Goal: Find specific page/section: Find specific page/section

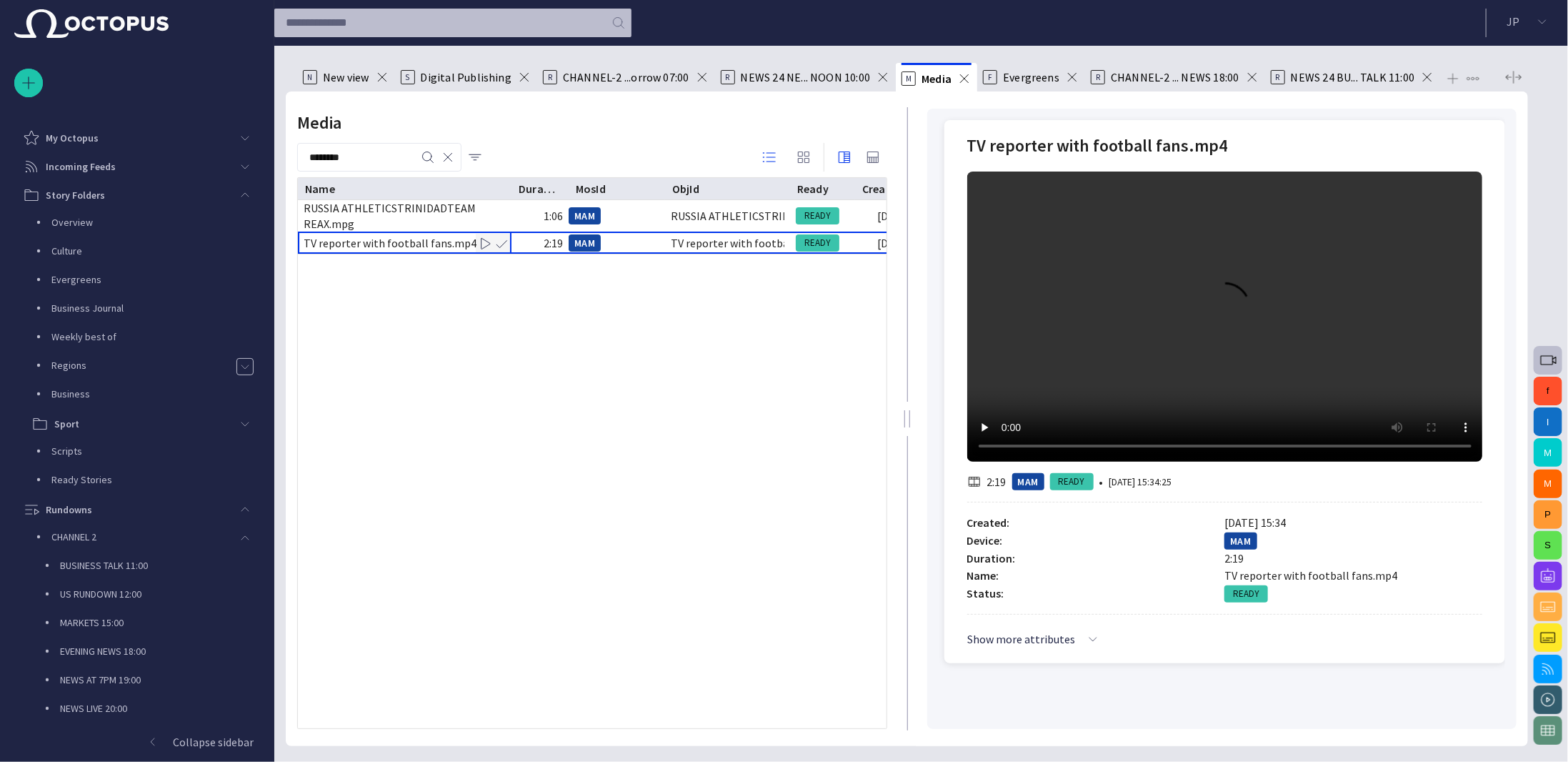
scroll to position [568, 0]
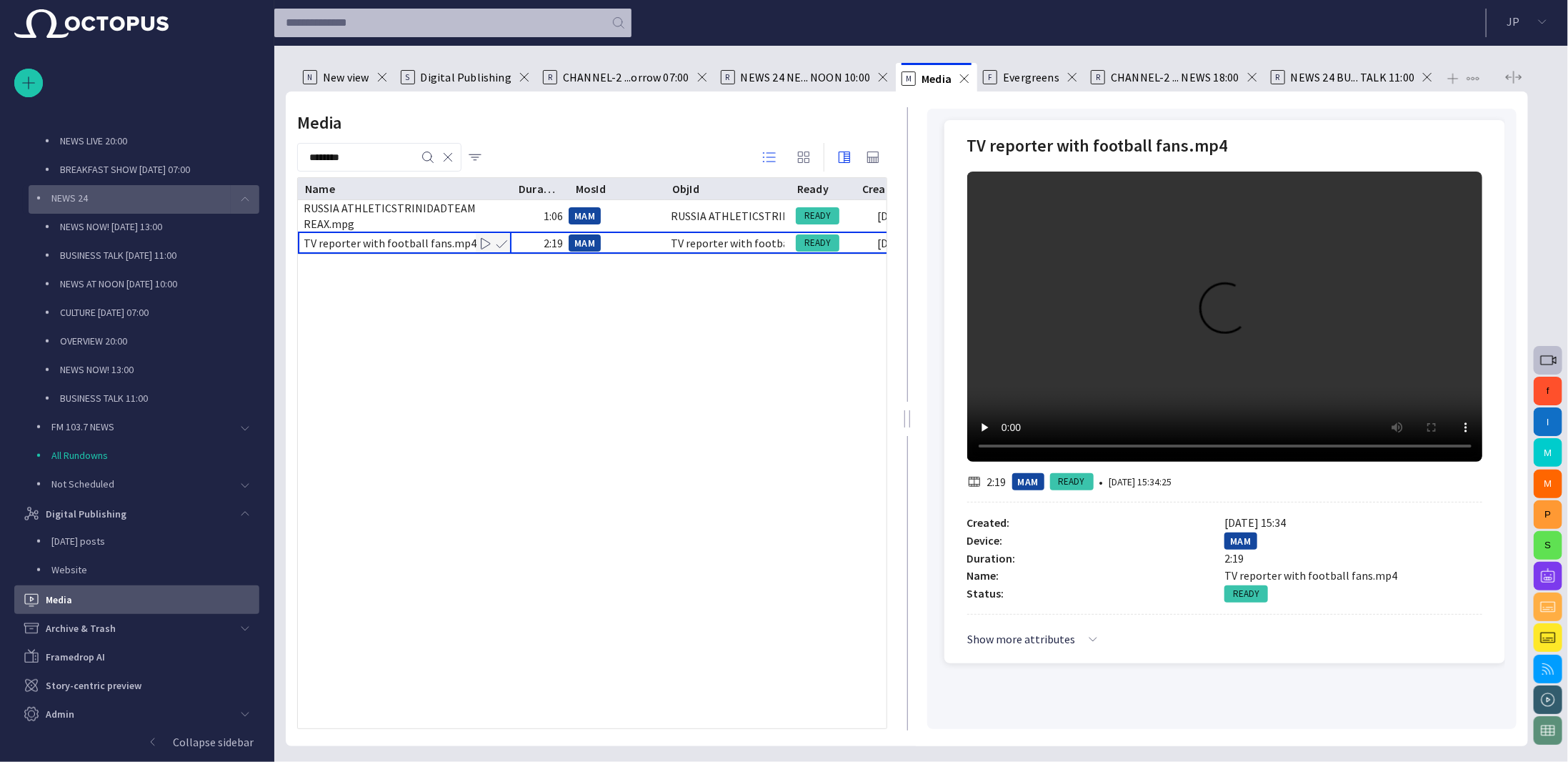
click at [239, 194] on span "main menu" at bounding box center [244, 199] width 11 height 11
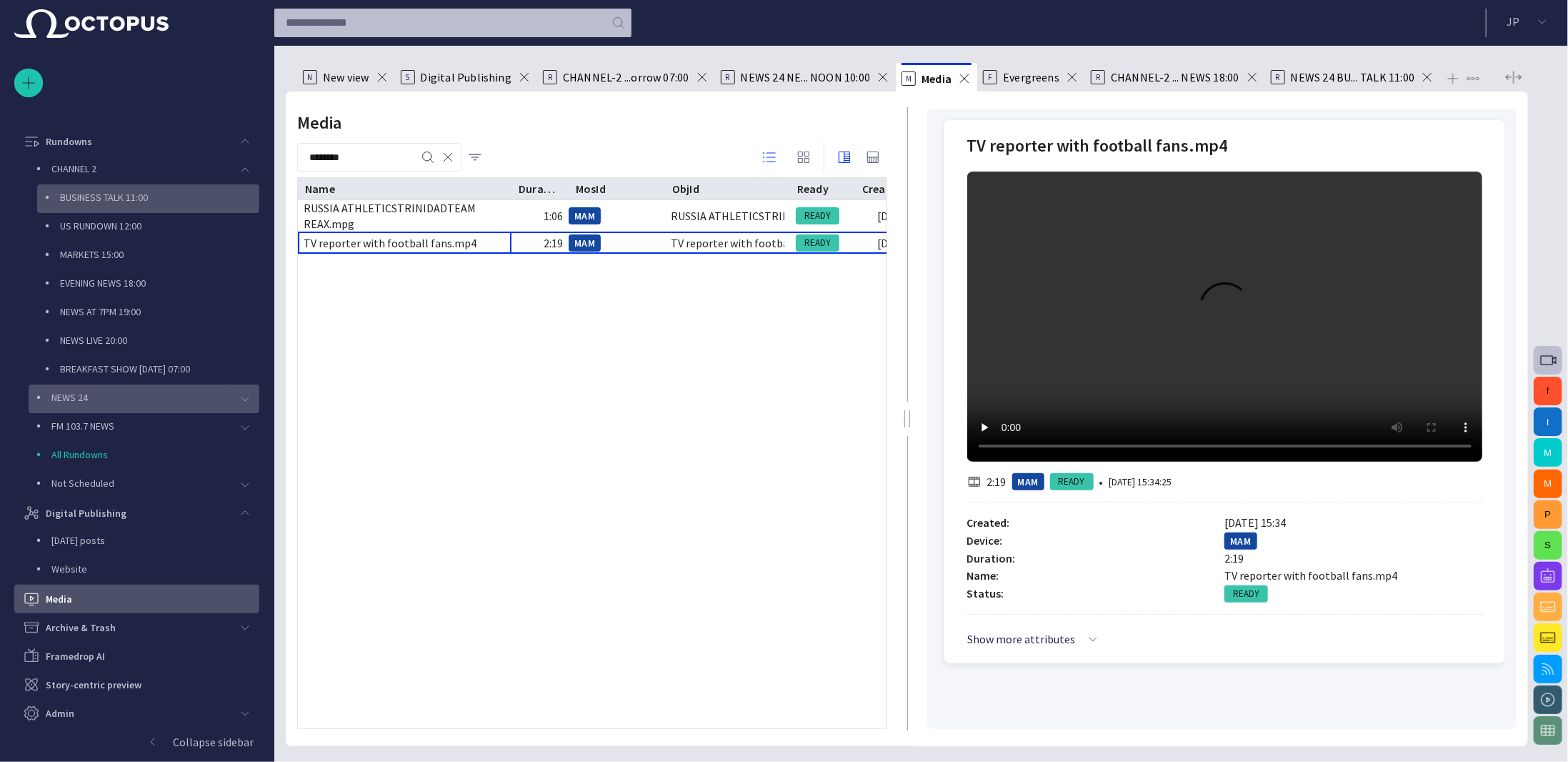
scroll to position [367, 0]
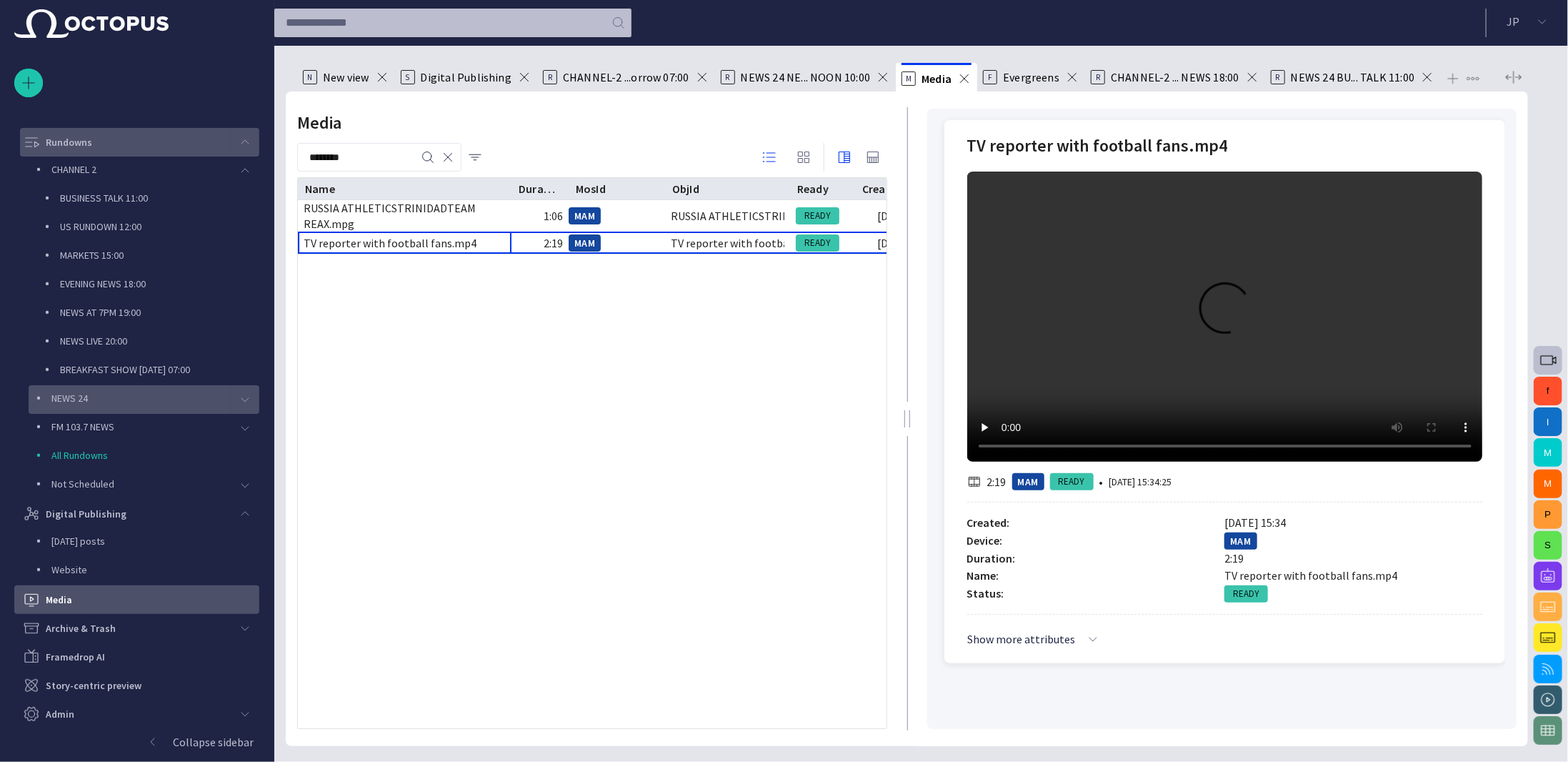
click at [241, 140] on span "main menu" at bounding box center [244, 142] width 11 height 11
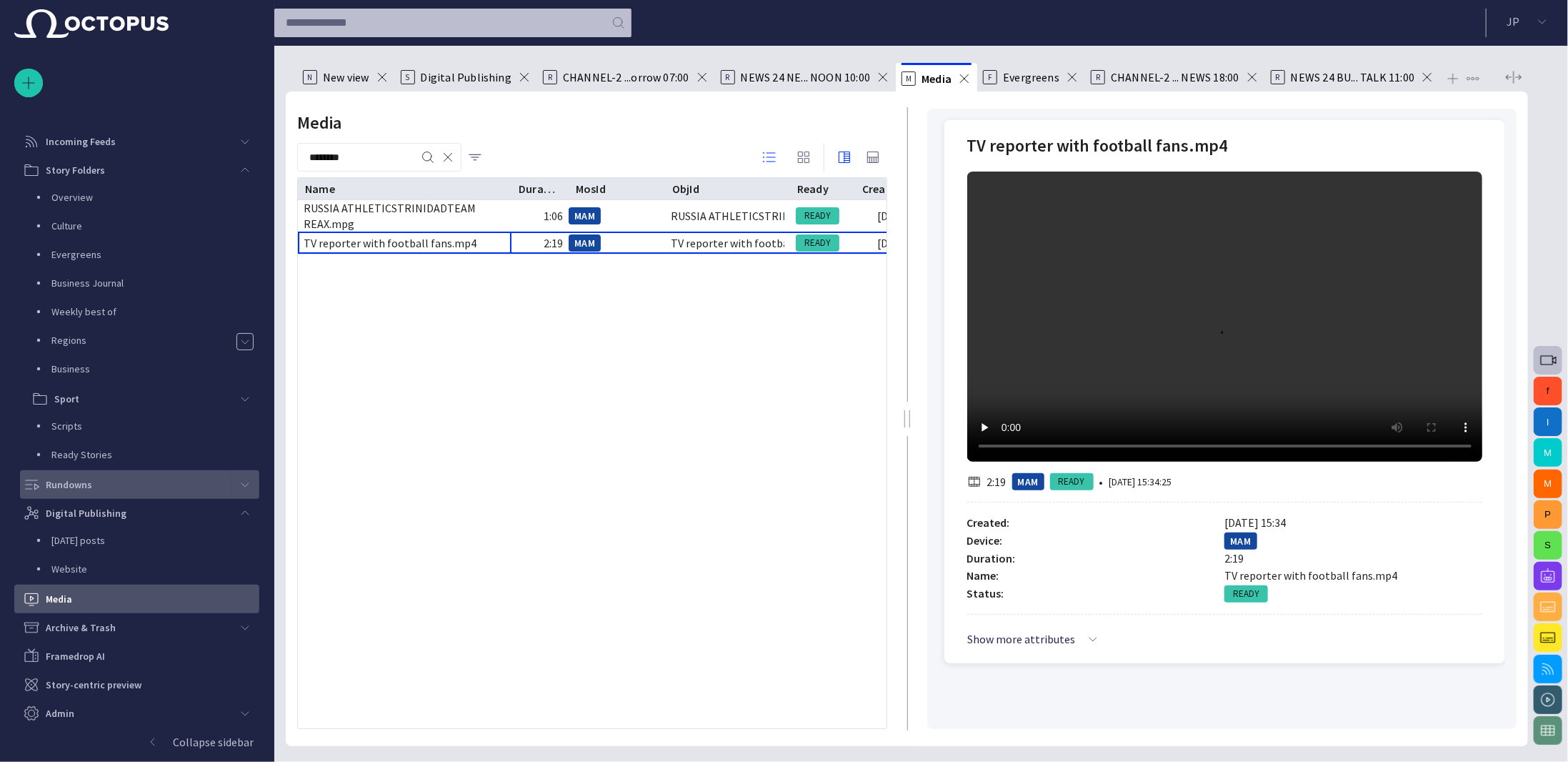
scroll to position [25, 0]
click at [242, 166] on span "main menu" at bounding box center [244, 171] width 11 height 11
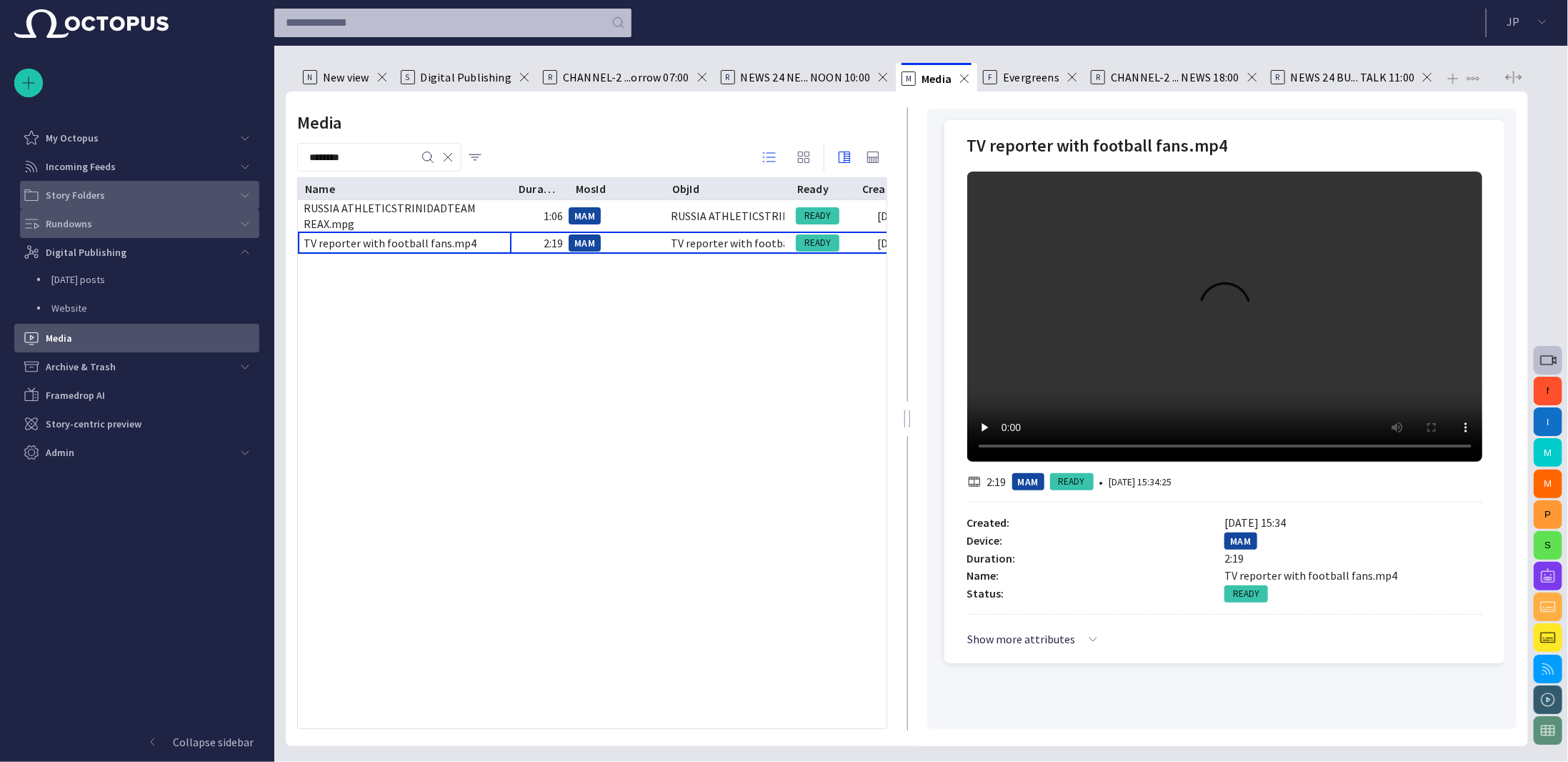
scroll to position [0, 0]
click at [249, 163] on span "main menu" at bounding box center [244, 166] width 11 height 11
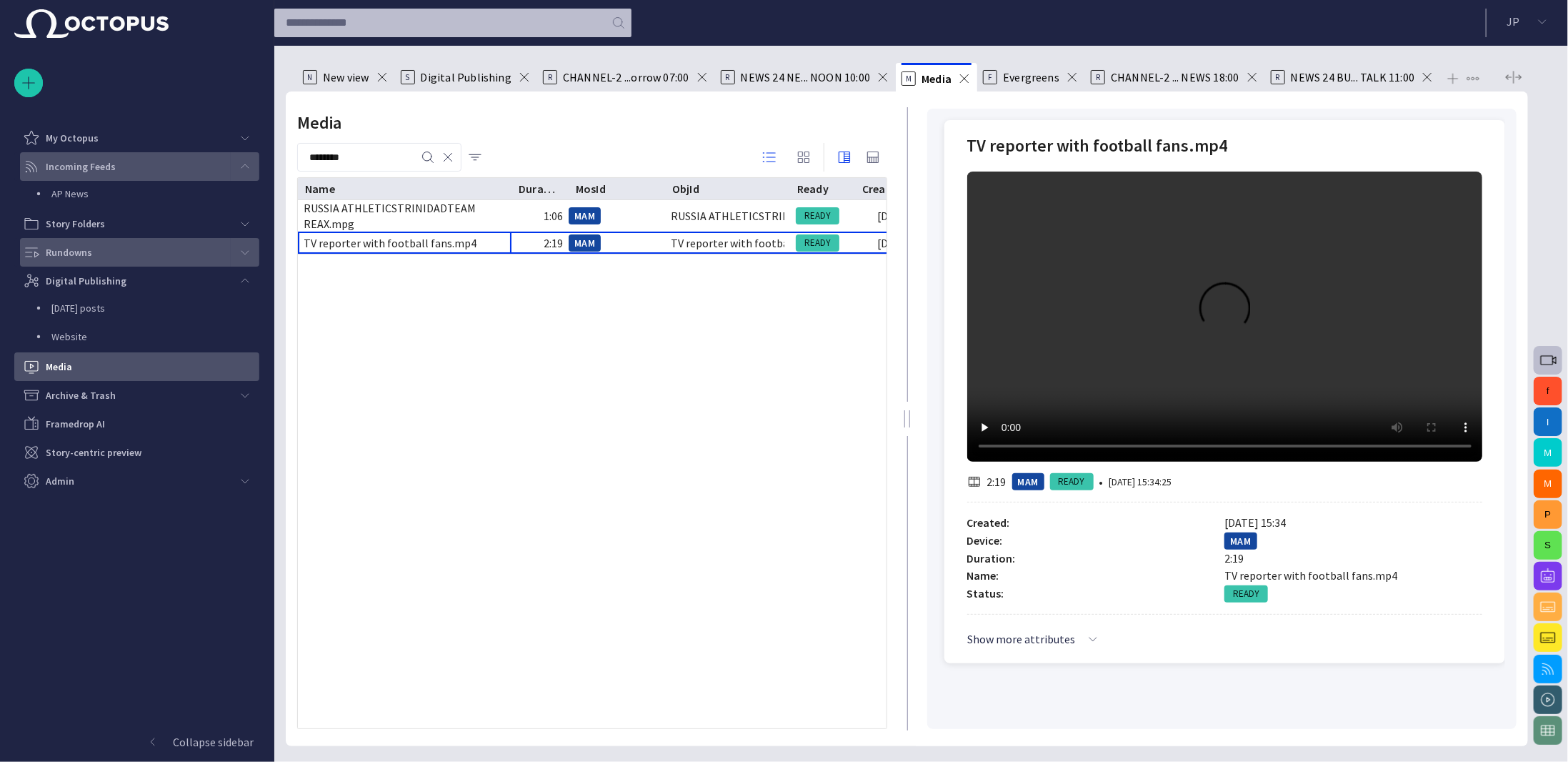
click at [249, 163] on span "main menu" at bounding box center [244, 166] width 11 height 11
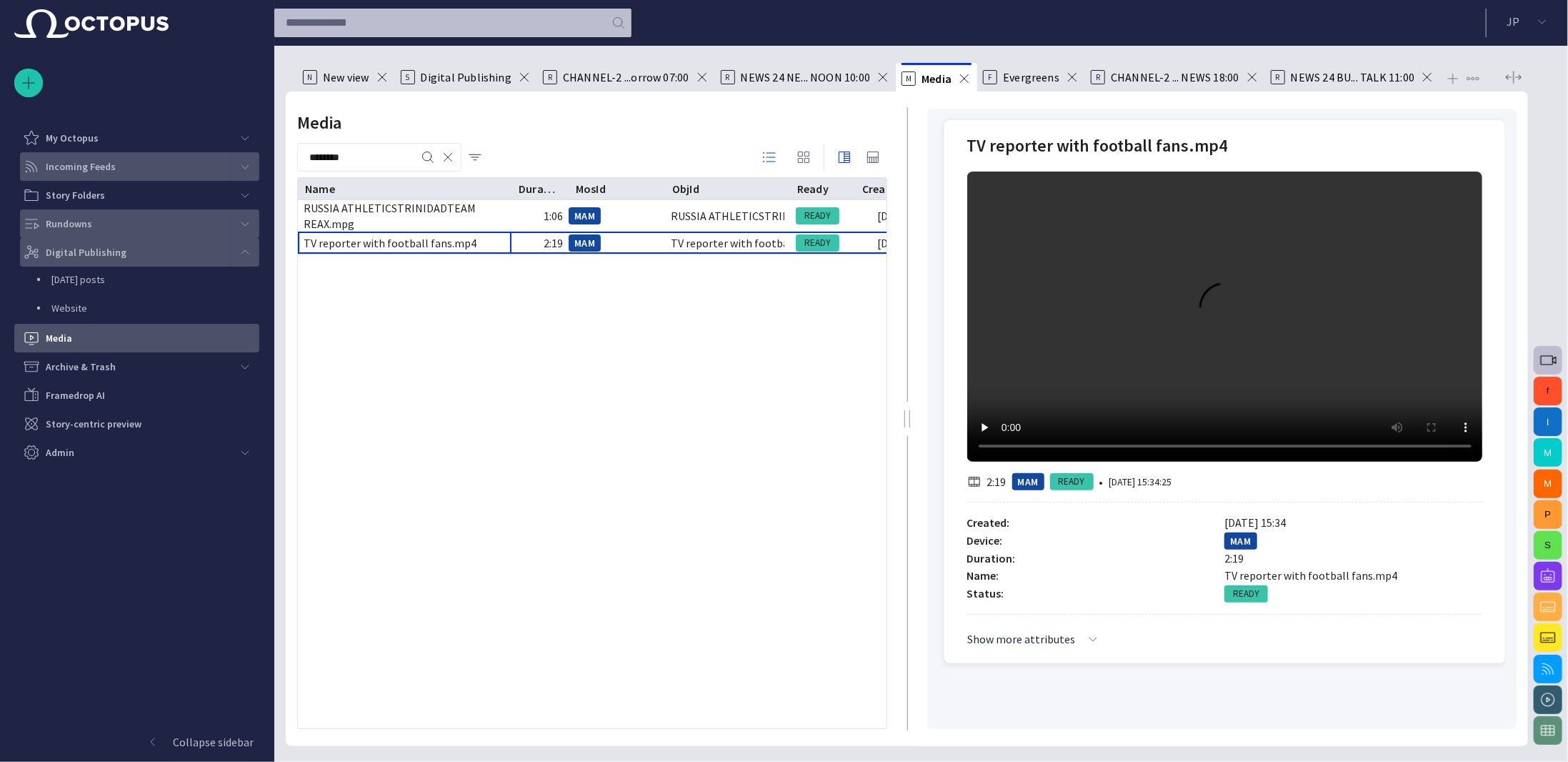
click at [243, 250] on span "main menu" at bounding box center [244, 252] width 11 height 11
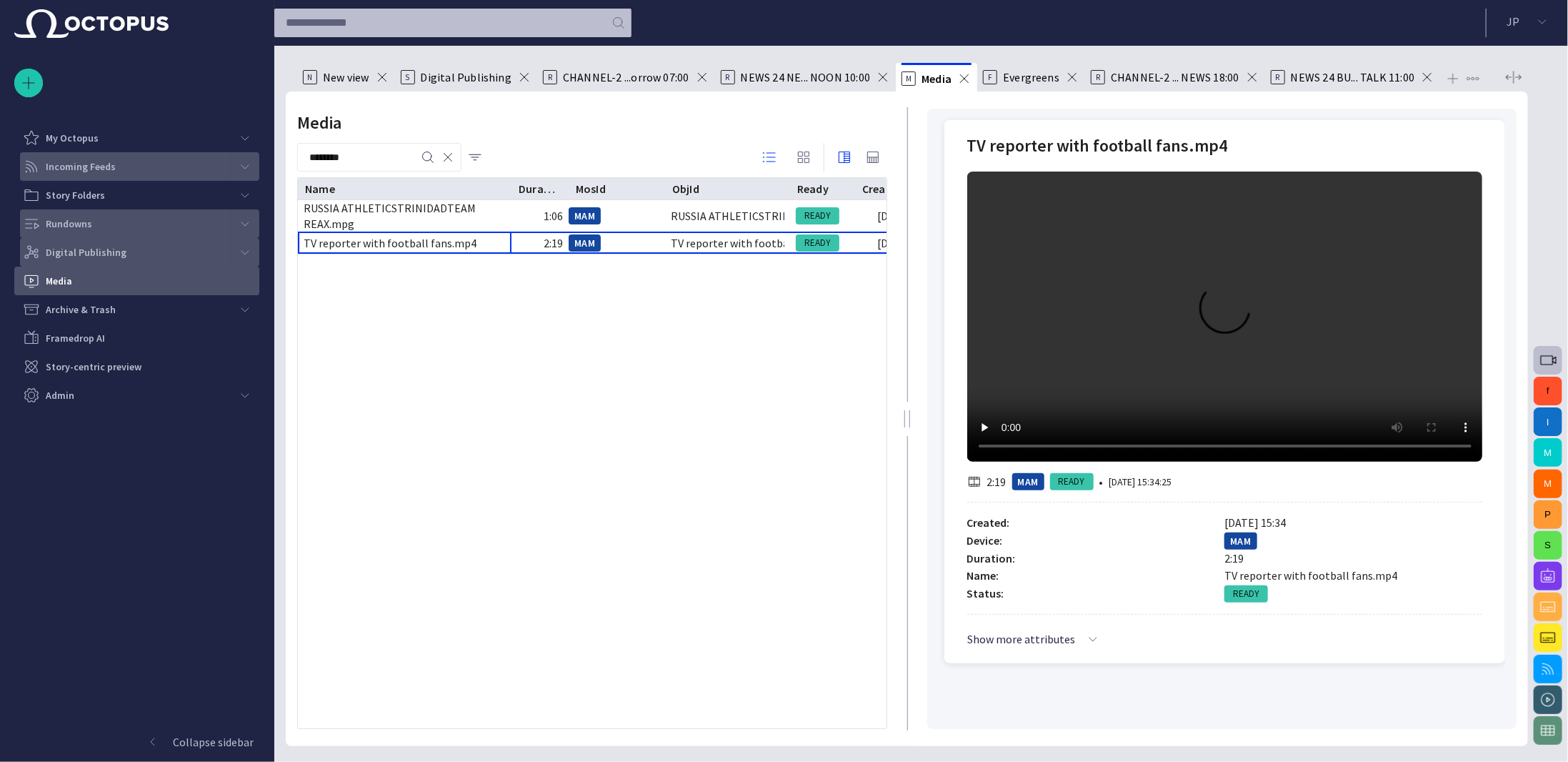
click at [75, 281] on div "Media" at bounding box center [141, 281] width 236 height 23
click at [55, 223] on p "Rundowns" at bounding box center [69, 223] width 47 height 14
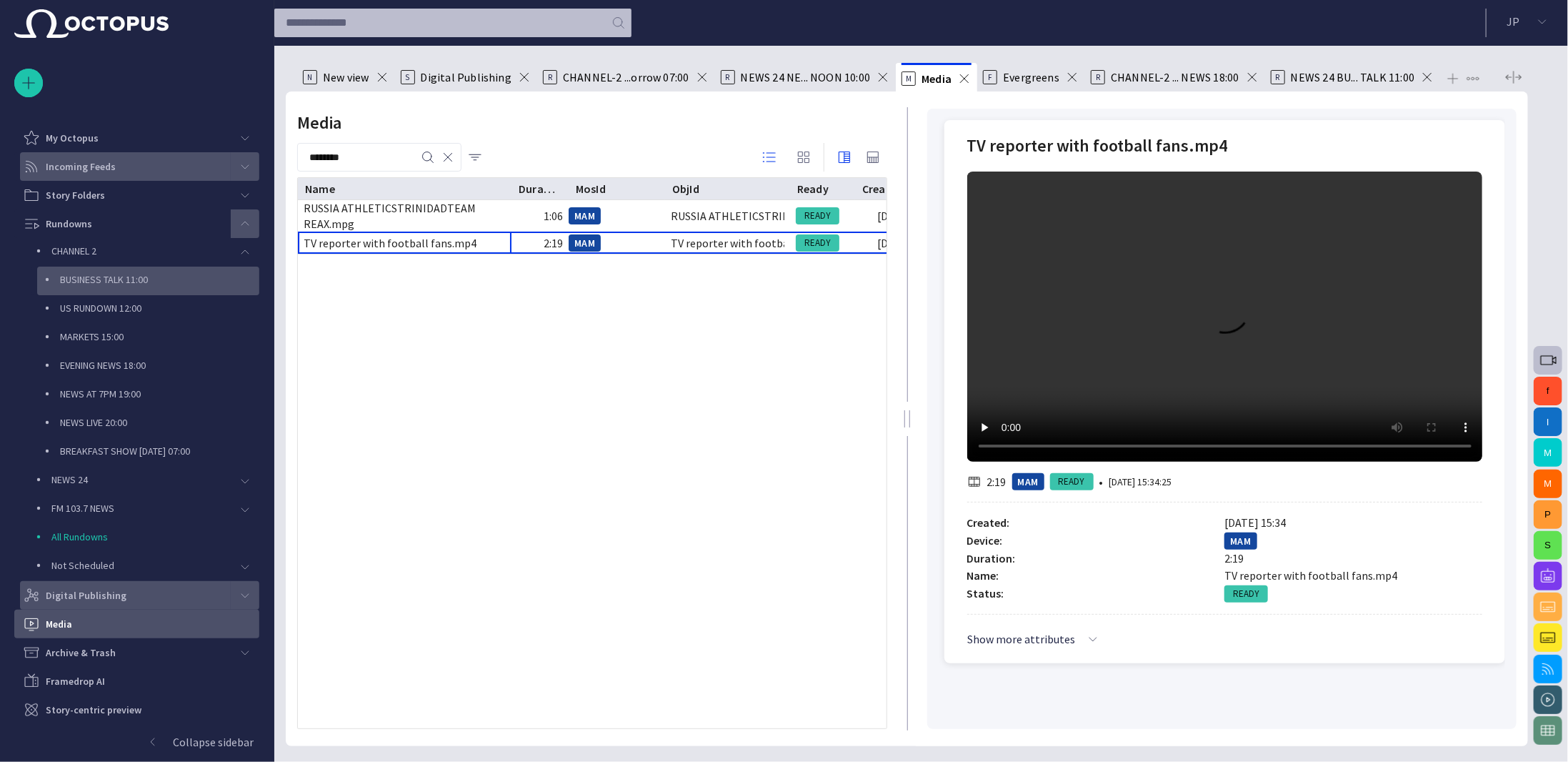
click at [83, 270] on div "BUSINESS TALK 11:00" at bounding box center [150, 279] width 220 height 20
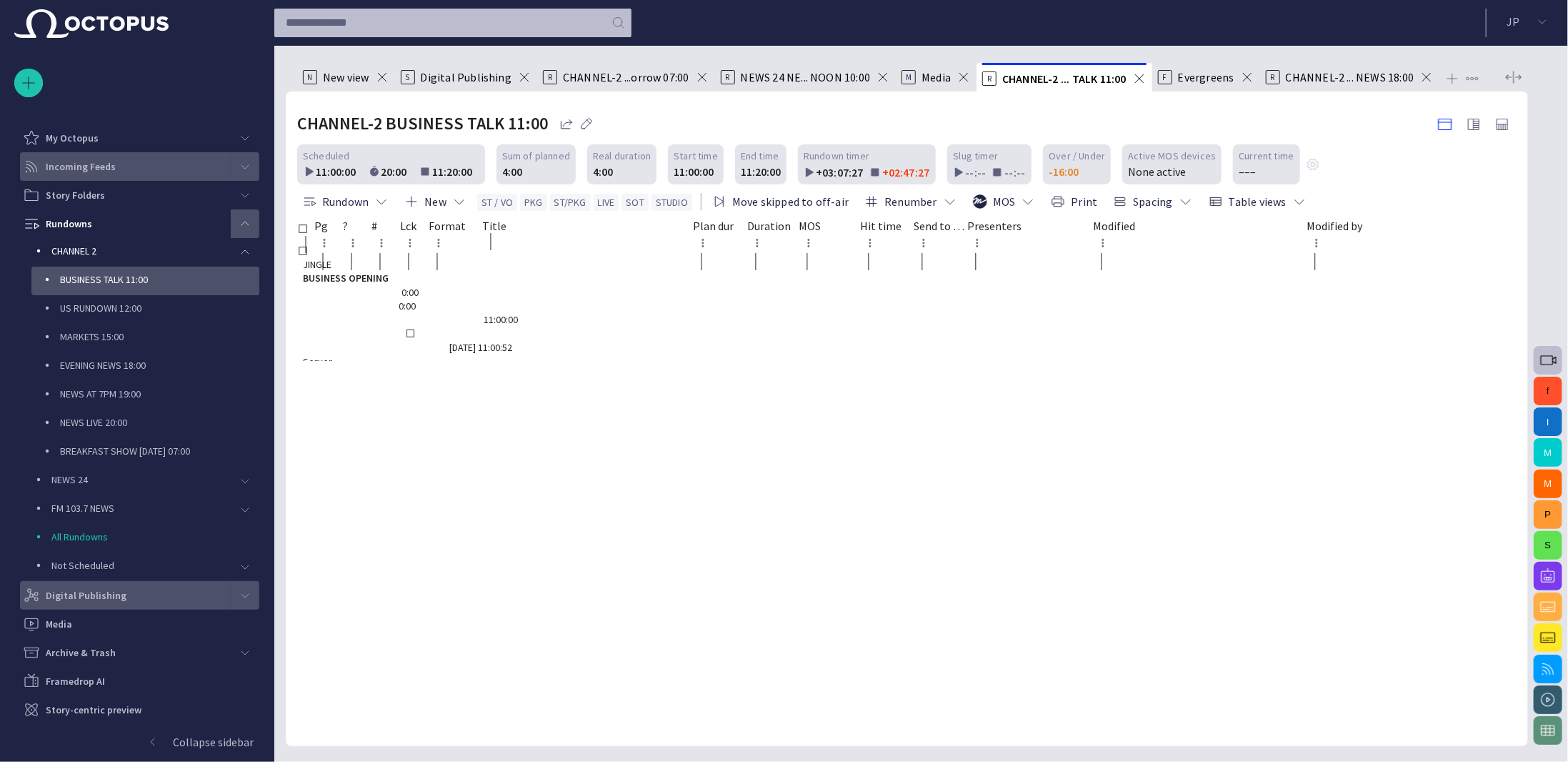
scroll to position [25, 0]
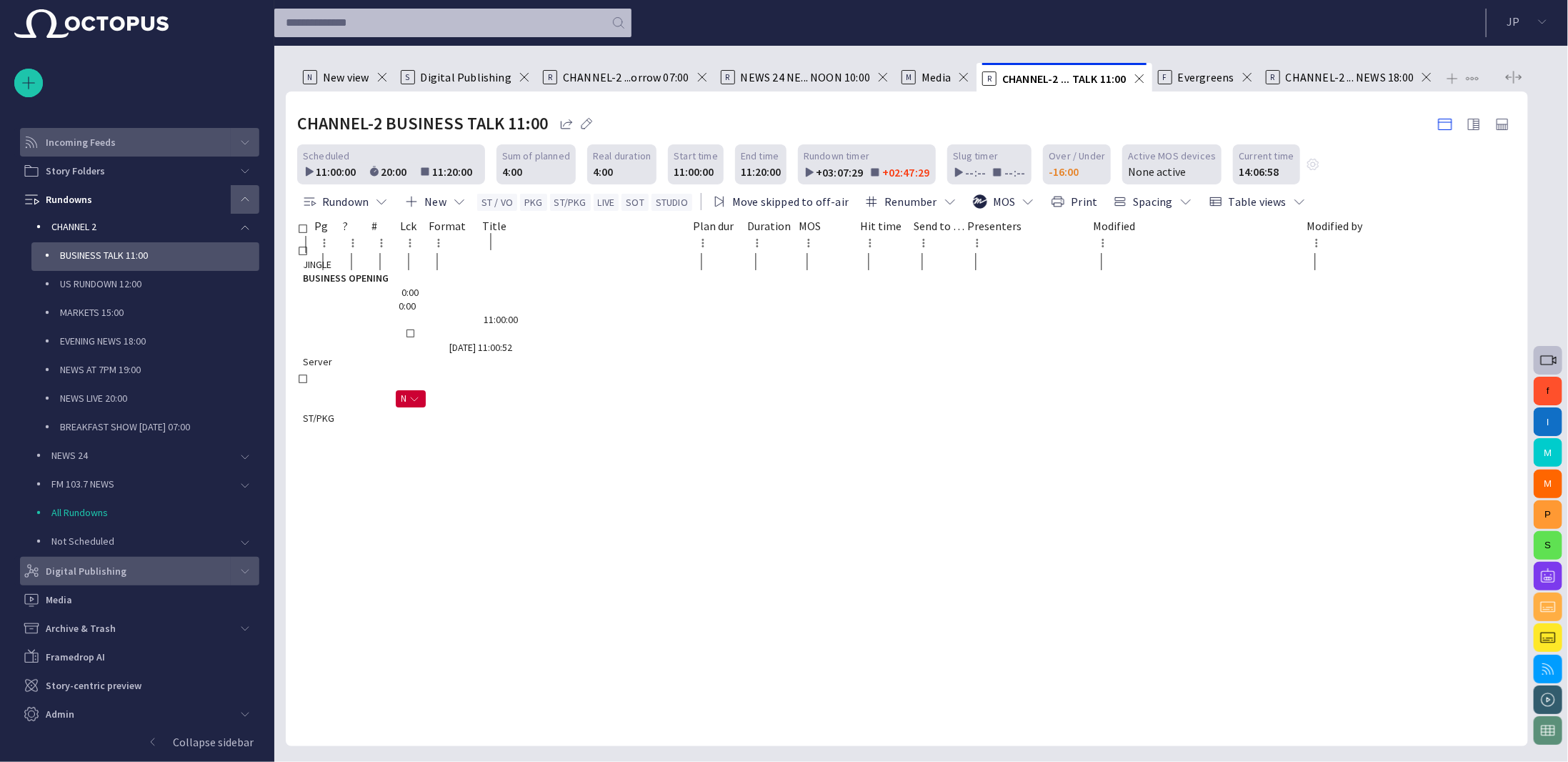
click at [246, 195] on span "main menu" at bounding box center [244, 199] width 11 height 11
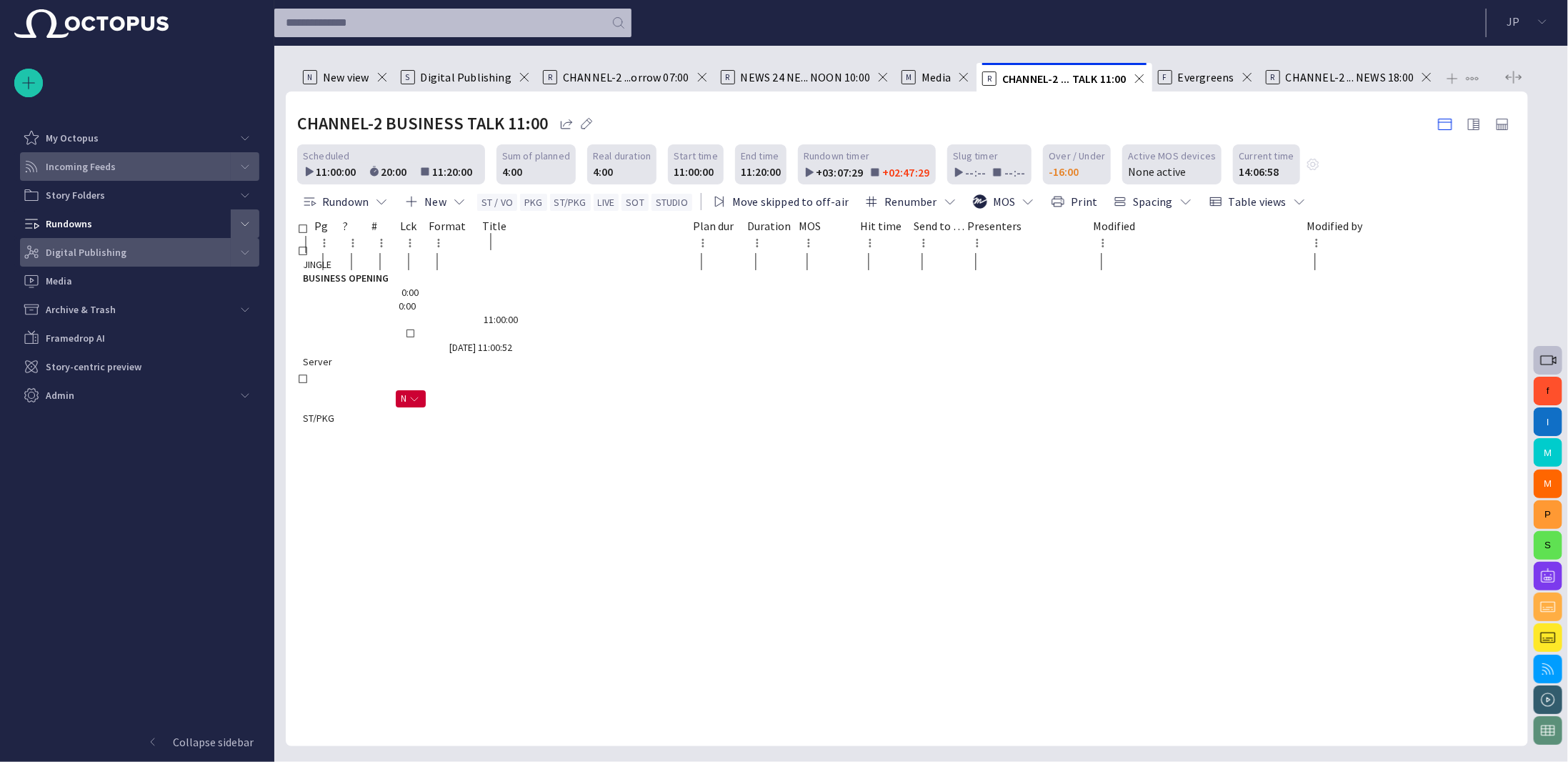
scroll to position [0, 0]
click at [86, 272] on div "Media" at bounding box center [141, 281] width 236 height 23
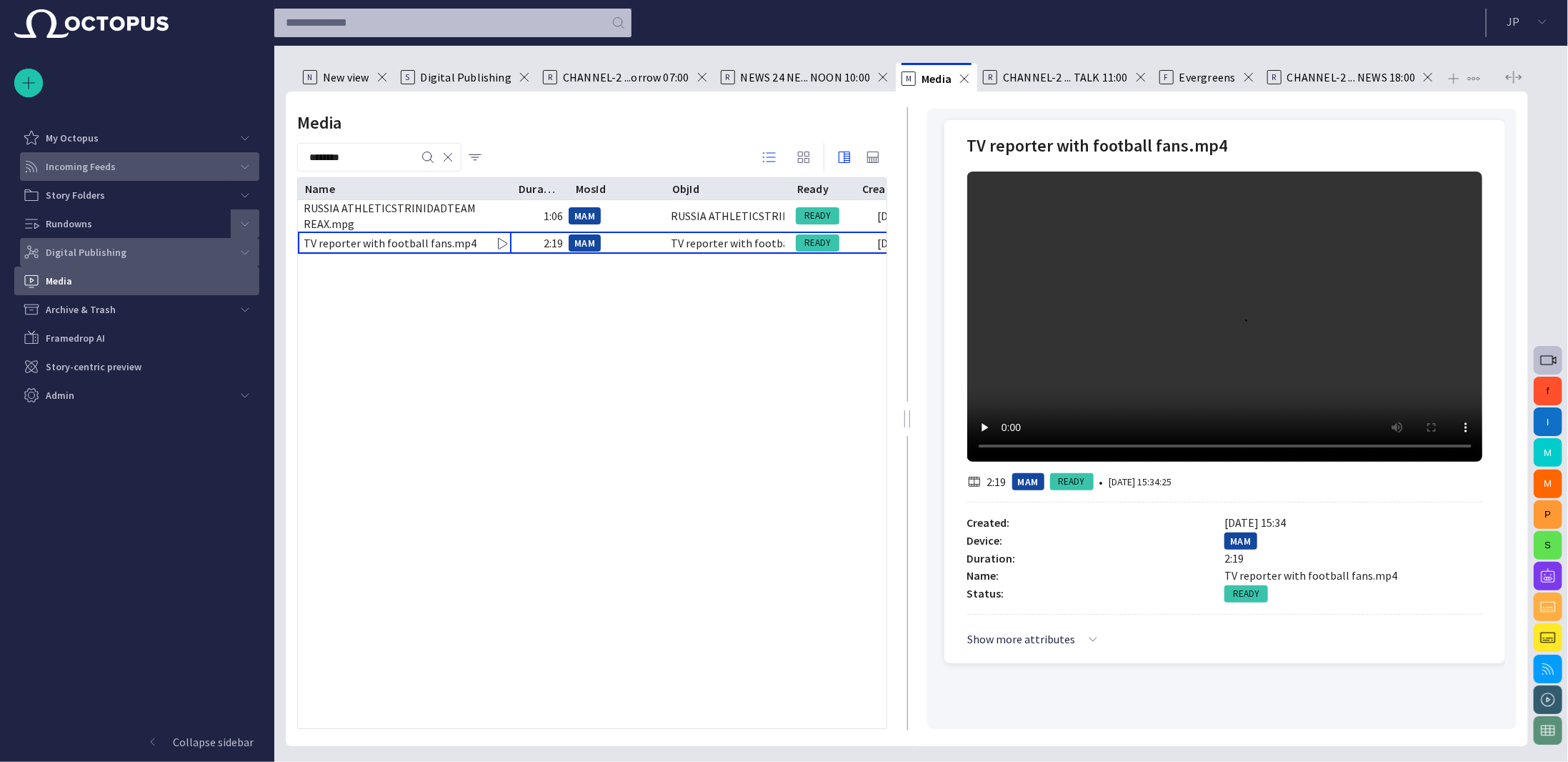
click at [1552, 575] on span "button" at bounding box center [1548, 577] width 18 height 18
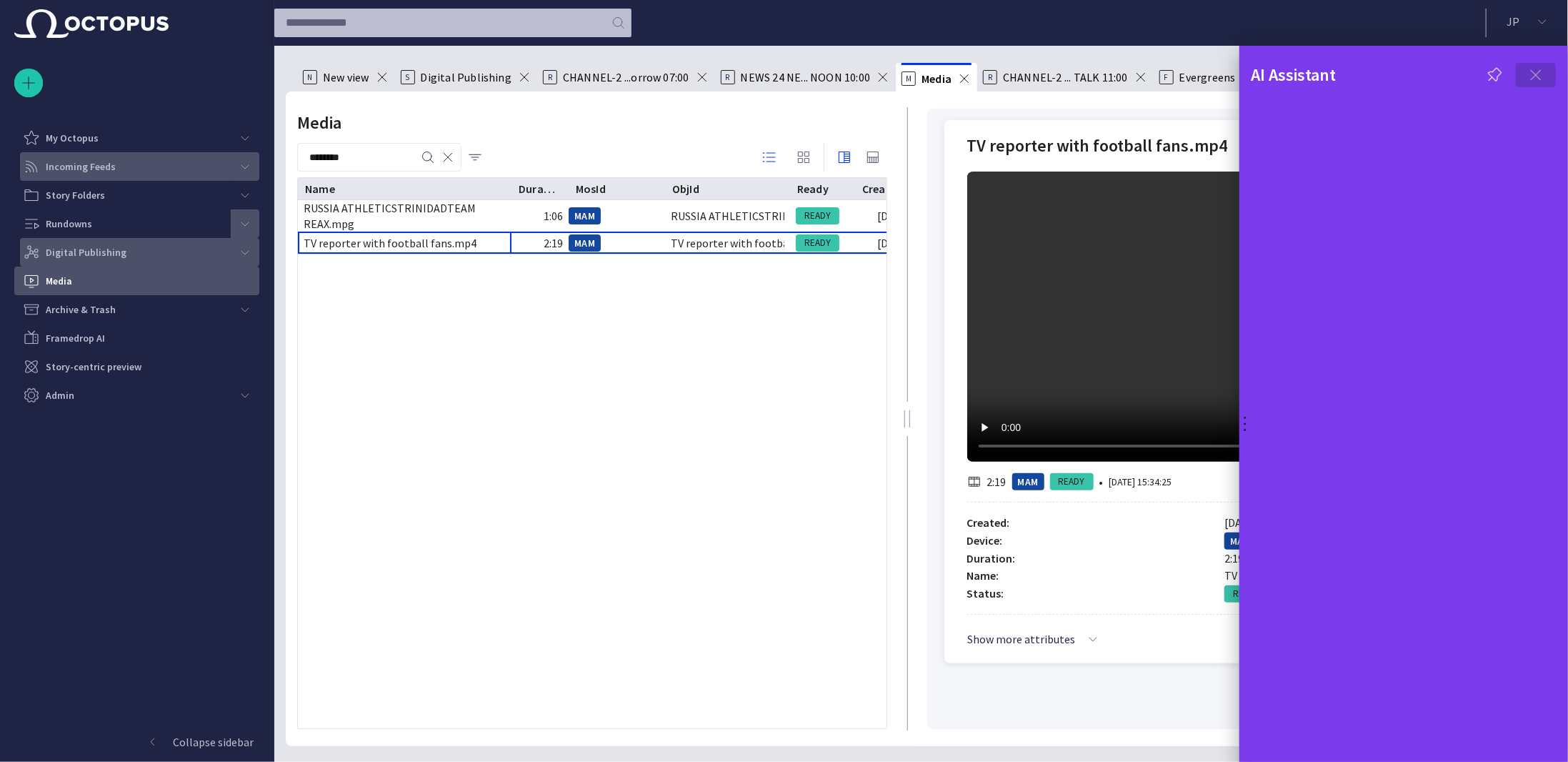
click at [1535, 76] on span "button" at bounding box center [1535, 76] width 18 height 18
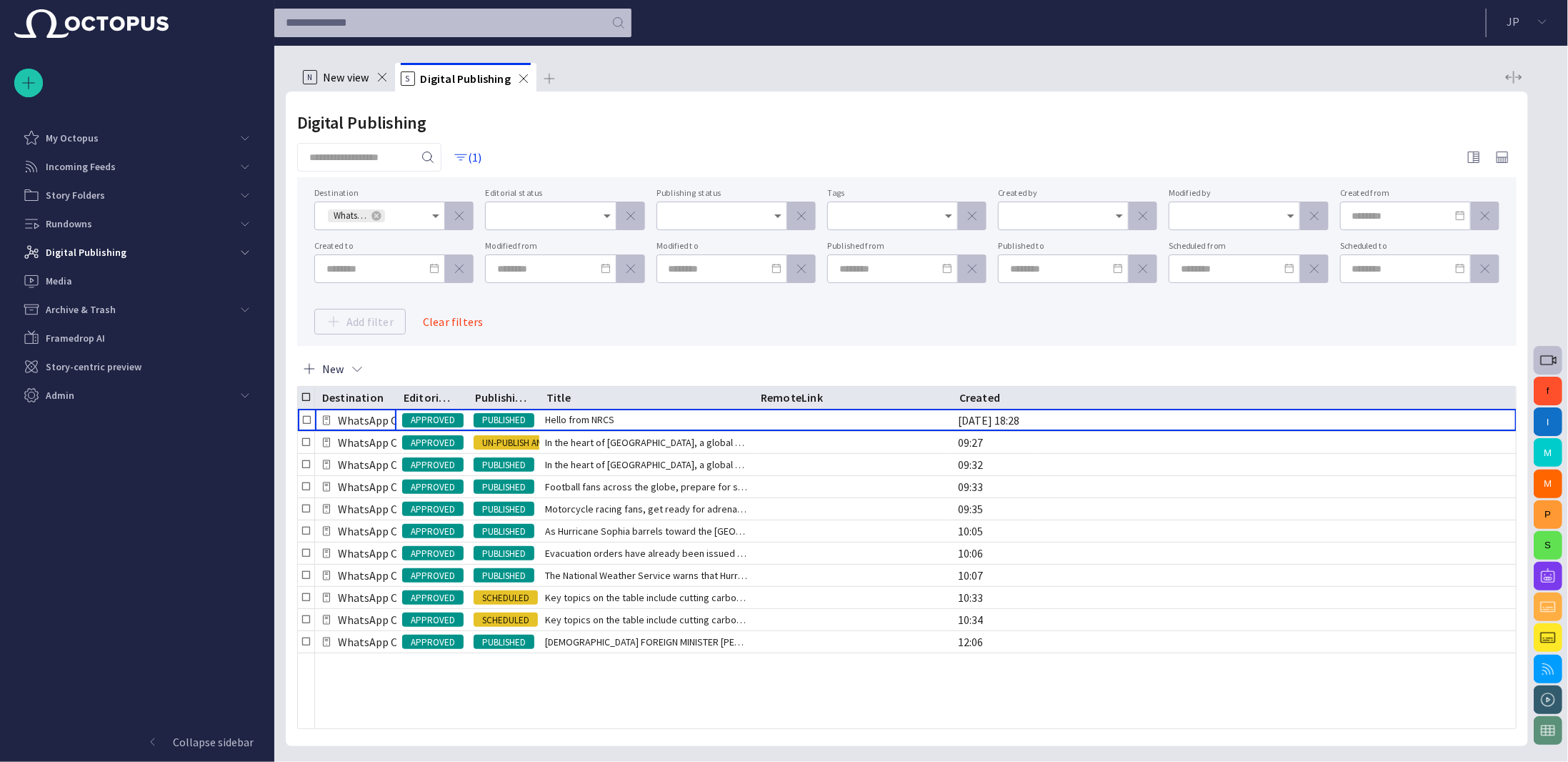
click at [92, 242] on div "Digital Publishing" at bounding box center [126, 252] width 208 height 23
click at [90, 269] on div "[DATE] posts" at bounding box center [144, 280] width 231 height 29
click at [77, 301] on p "Website" at bounding box center [155, 308] width 208 height 14
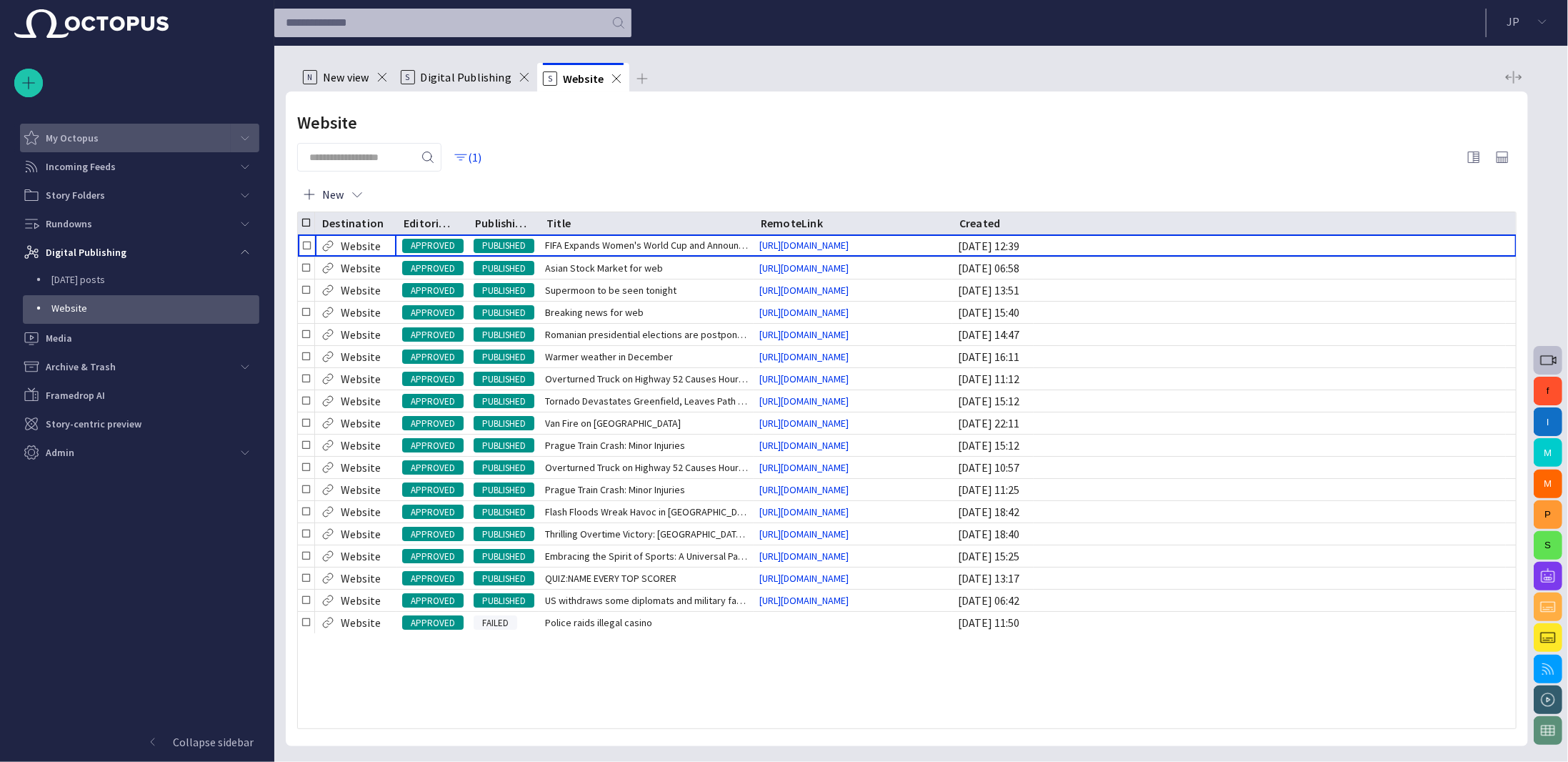
click at [210, 136] on div "My Octopus" at bounding box center [126, 138] width 208 height 23
